Goal: Task Accomplishment & Management: Manage account settings

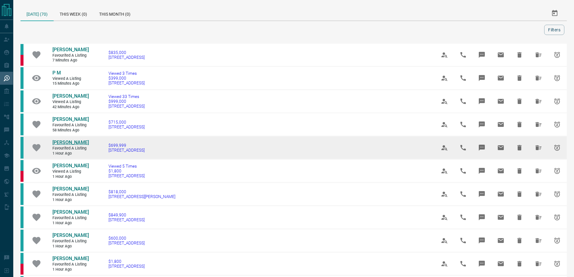
click at [63, 145] on span "[PERSON_NAME]" at bounding box center [70, 142] width 36 height 6
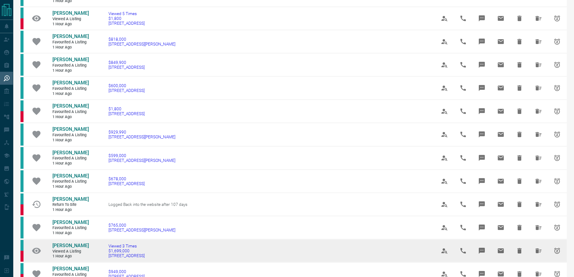
scroll to position [70, 0]
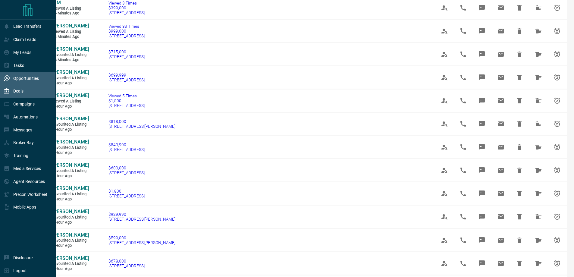
click at [34, 91] on div "Deals" at bounding box center [28, 91] width 56 height 13
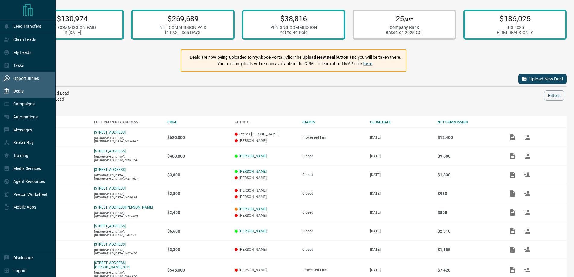
click at [28, 79] on p "Opportunities" at bounding box center [26, 78] width 26 height 5
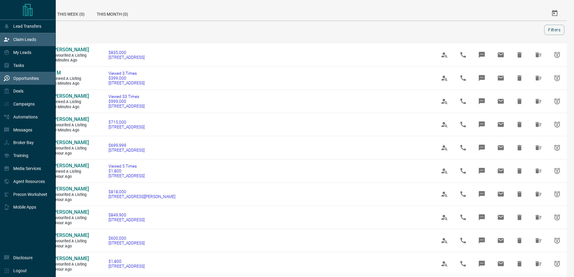
click at [38, 38] on div "Claim Leads" at bounding box center [28, 39] width 56 height 13
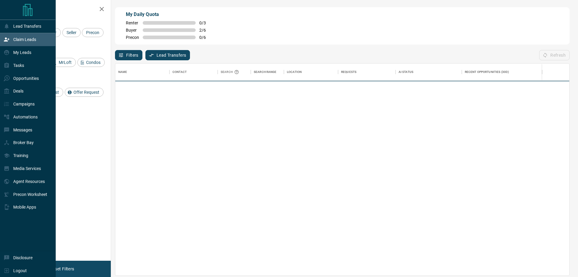
scroll to position [207, 450]
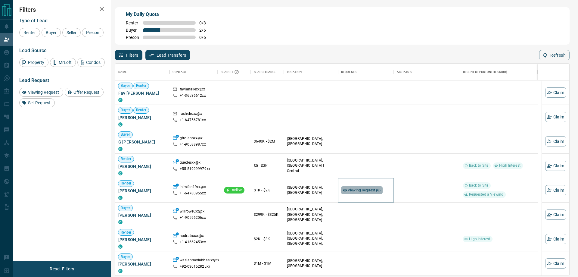
click at [375, 191] on span "Viewing Request ( 6 )" at bounding box center [364, 190] width 33 height 4
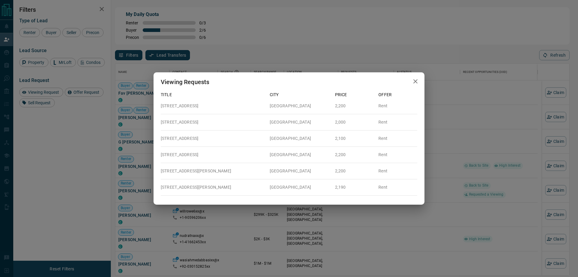
click at [417, 81] on icon "button" at bounding box center [415, 81] width 7 height 7
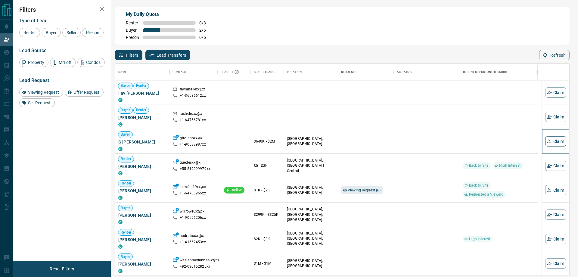
click at [557, 142] on button "Claim" at bounding box center [555, 141] width 21 height 10
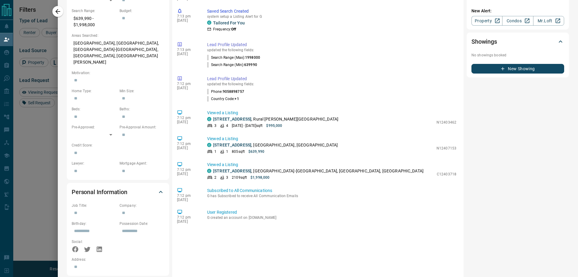
scroll to position [0, 0]
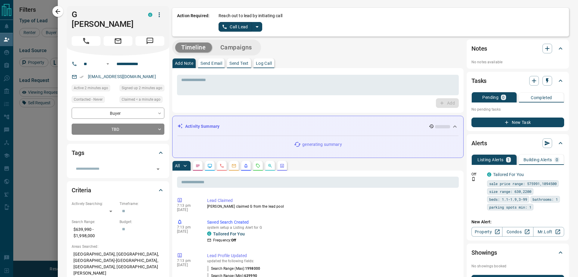
click at [260, 26] on icon "split button" at bounding box center [257, 26] width 7 height 7
click at [232, 46] on li "Log Manual Call" at bounding box center [240, 47] width 37 height 9
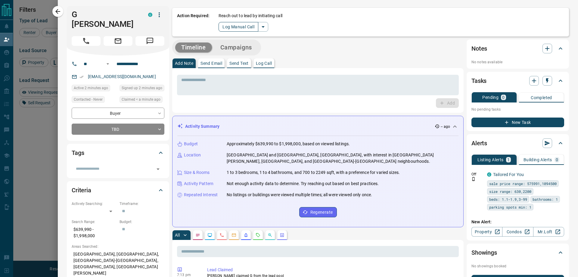
click at [238, 26] on button "Log Manual Call" at bounding box center [239, 27] width 40 height 10
click at [224, 26] on button "Yes" at bounding box center [225, 26] width 12 height 9
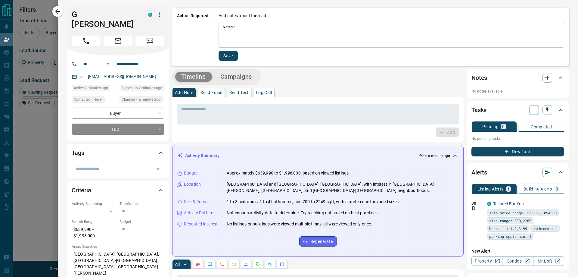
click at [248, 30] on textarea "Notes   *" at bounding box center [391, 35] width 337 height 20
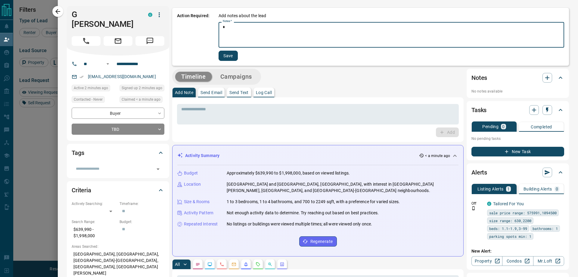
type textarea "*"
click at [225, 56] on button "Save" at bounding box center [228, 56] width 19 height 10
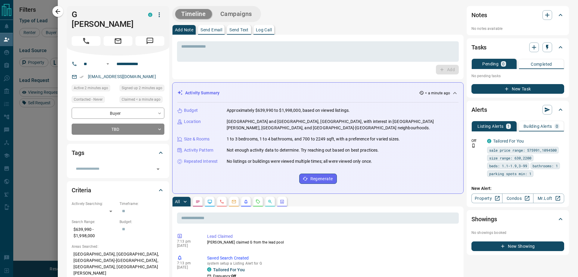
click at [237, 16] on button "Campaigns" at bounding box center [236, 14] width 44 height 10
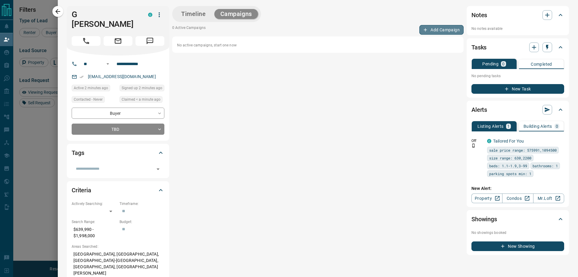
click at [428, 28] on button "Add Campaign" at bounding box center [442, 30] width 44 height 10
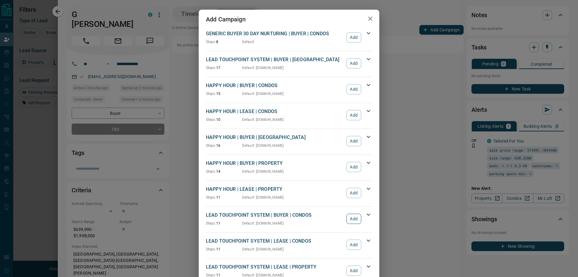
click at [352, 223] on button "Add" at bounding box center [354, 219] width 15 height 10
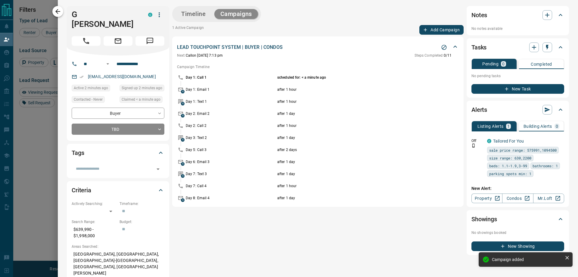
click at [58, 9] on icon "button" at bounding box center [57, 11] width 7 height 7
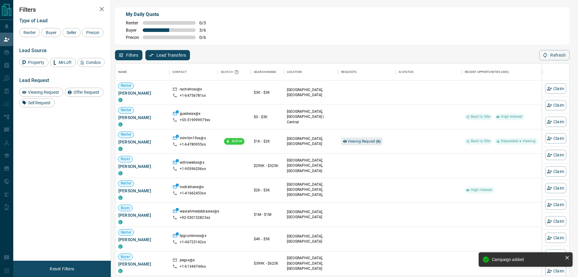
scroll to position [207, 450]
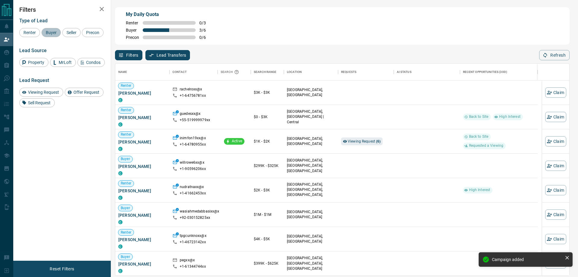
click at [48, 30] on div "Buyer" at bounding box center [51, 32] width 19 height 9
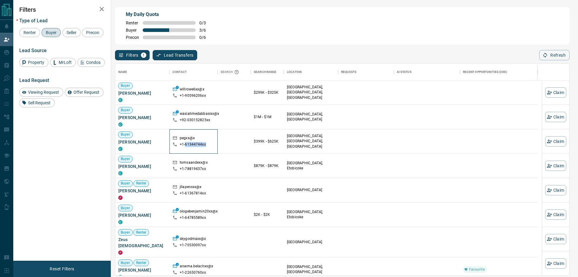
drag, startPoint x: 185, startPoint y: 144, endPoint x: 221, endPoint y: 146, distance: 36.2
click at [221, 146] on div "Buyer [PERSON_NAME] C pegxx@x +1- 61344744xx $399K - $625K [GEOGRAPHIC_DATA], […" at bounding box center [326, 141] width 423 height 24
click at [205, 146] on div "+1- 61344744xx" at bounding box center [194, 144] width 42 height 5
click at [337, 27] on div "My Daily Quota Renter 0 / 3 Buyer 3 / 6 Precon 0 / 6" at bounding box center [342, 25] width 455 height 37
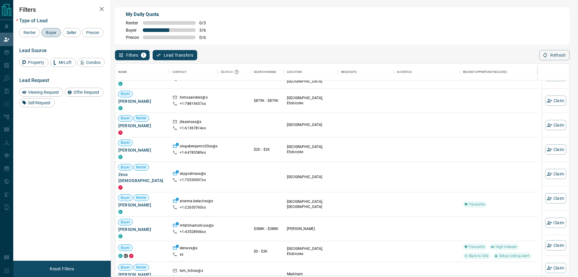
scroll to position [0, 0]
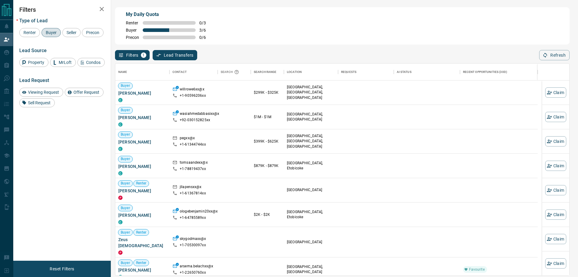
click at [398, 40] on div "My Daily Quota Renter 0 / 3 Buyer 3 / 6 Precon 0 / 6" at bounding box center [342, 25] width 455 height 37
